Goal: Find specific page/section: Find specific page/section

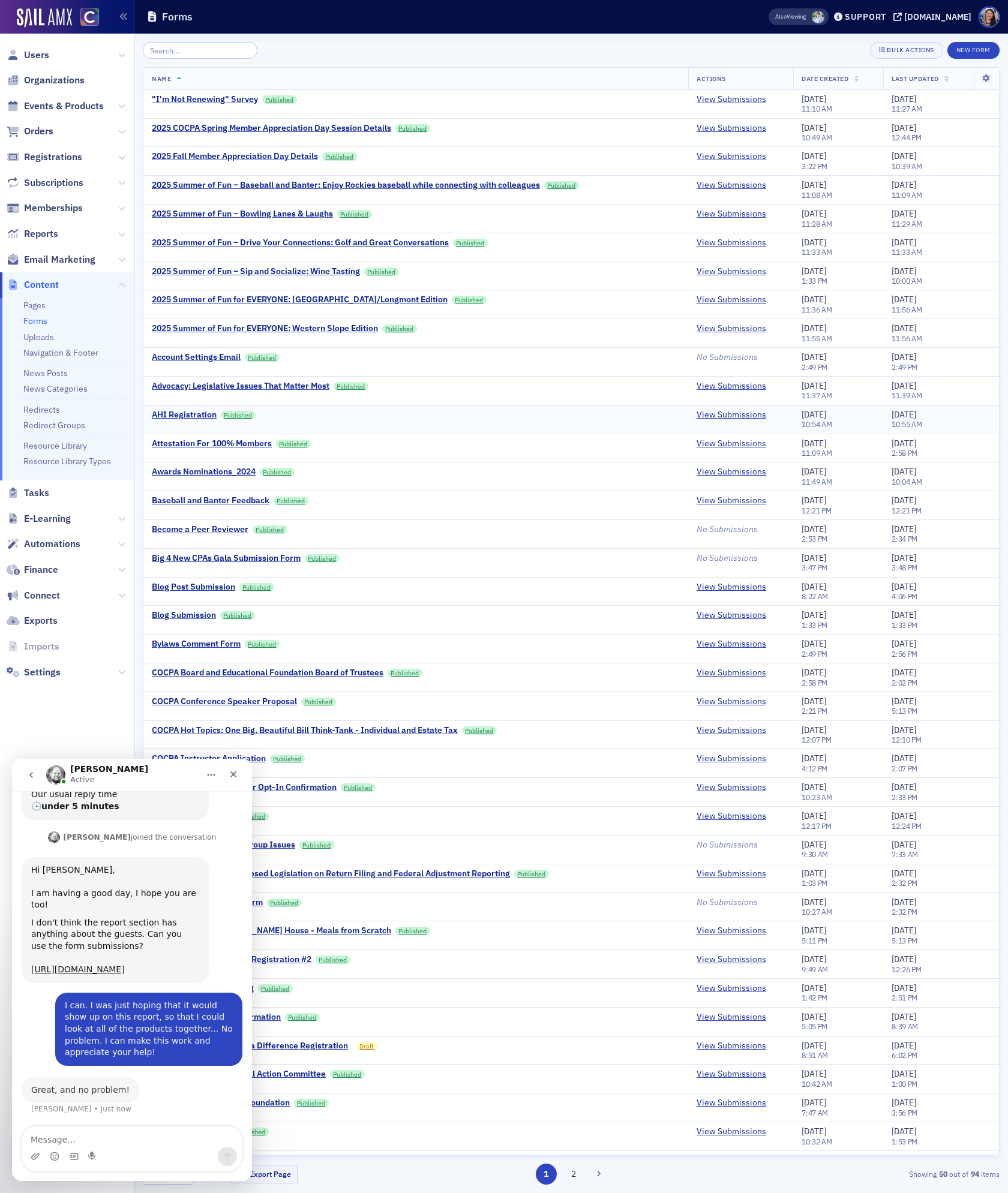
scroll to position [277, 0]
click at [234, 773] on icon "Close" at bounding box center [234, 774] width 9 height 9
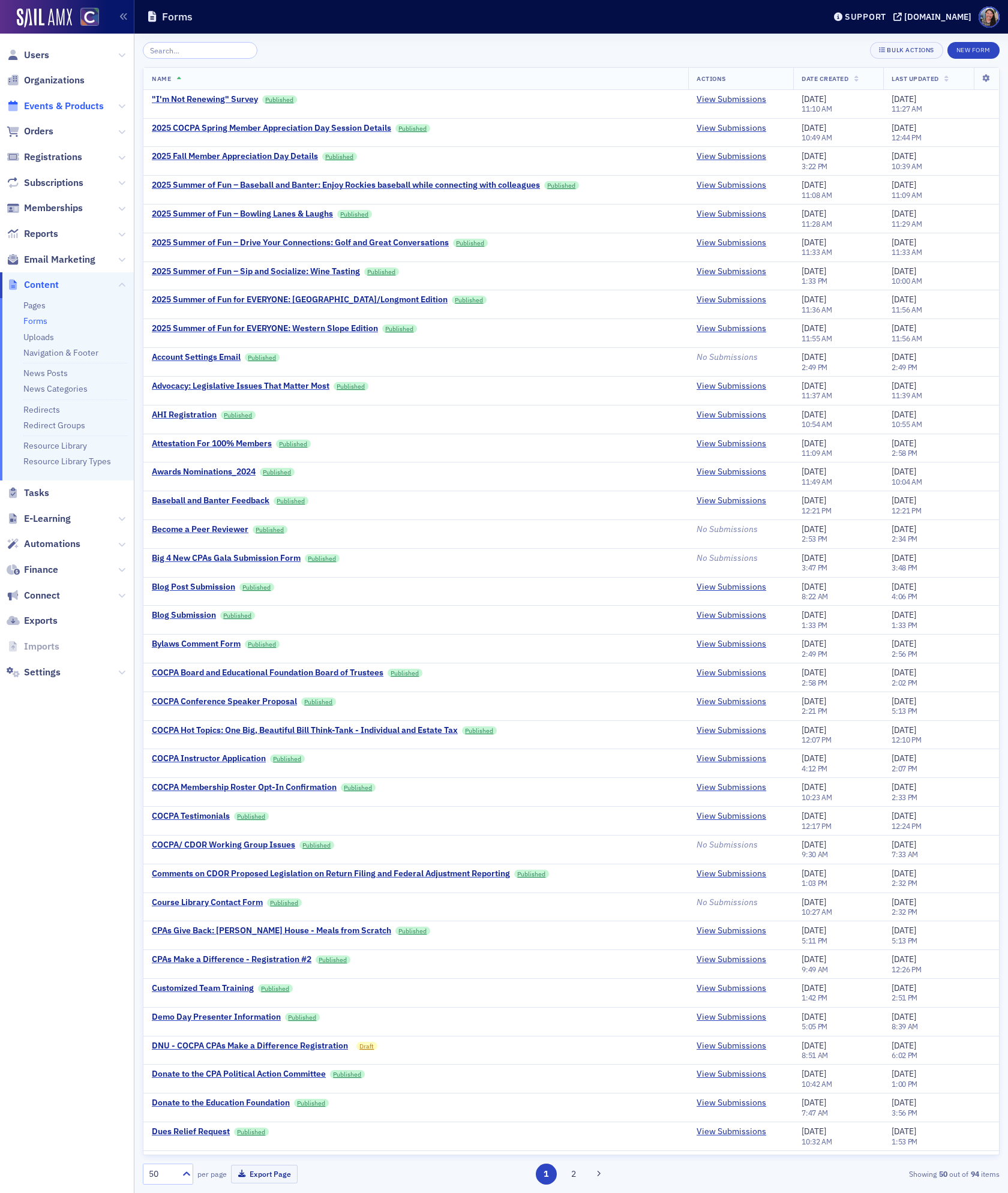
click at [45, 107] on span "Events & Products" at bounding box center [64, 106] width 80 height 13
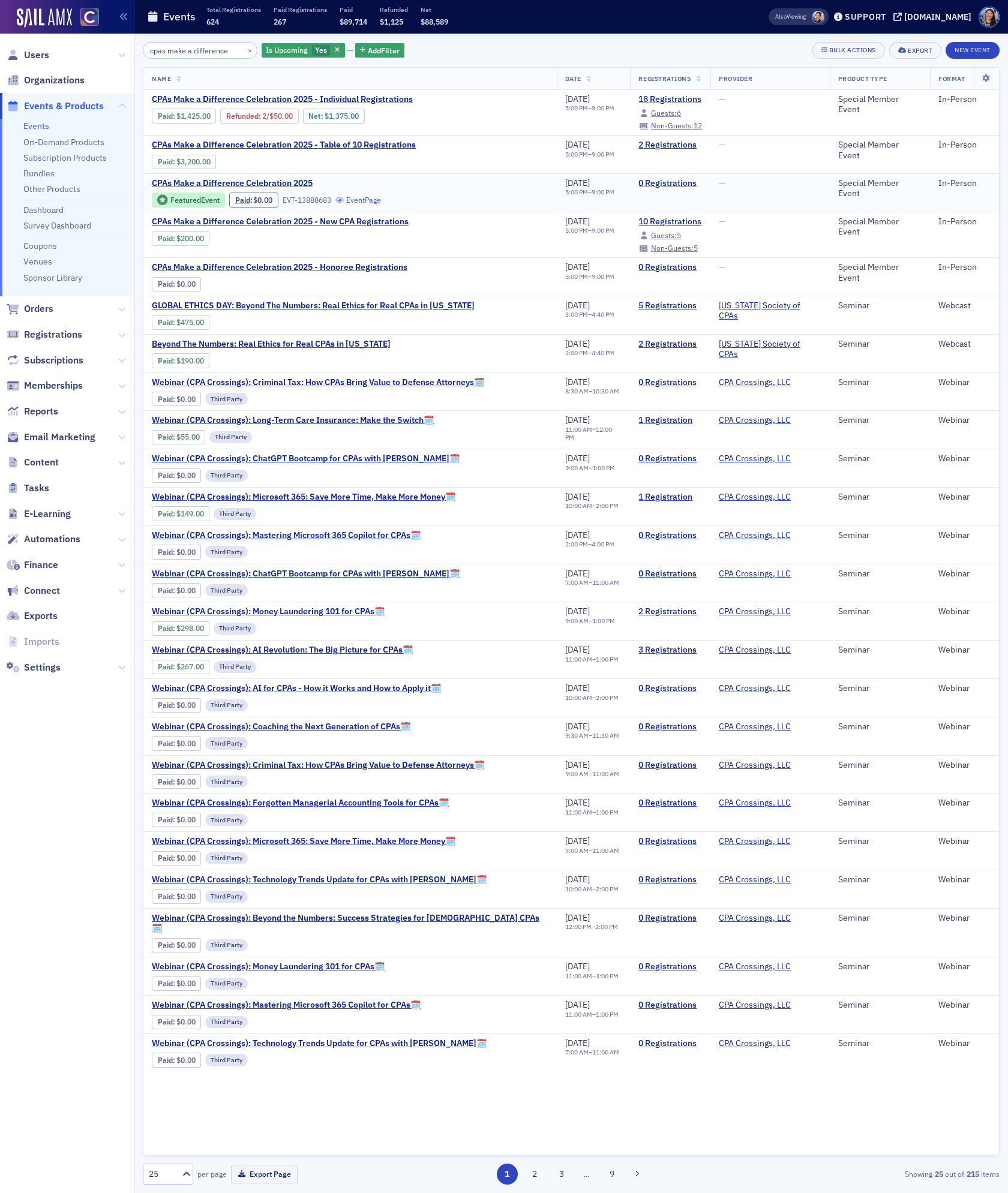
type input "cpas make a difference"
click at [361, 201] on link "Event Page" at bounding box center [358, 199] width 45 height 9
click at [31, 56] on span "Users" at bounding box center [37, 55] width 25 height 13
